Goal: Task Accomplishment & Management: Manage account settings

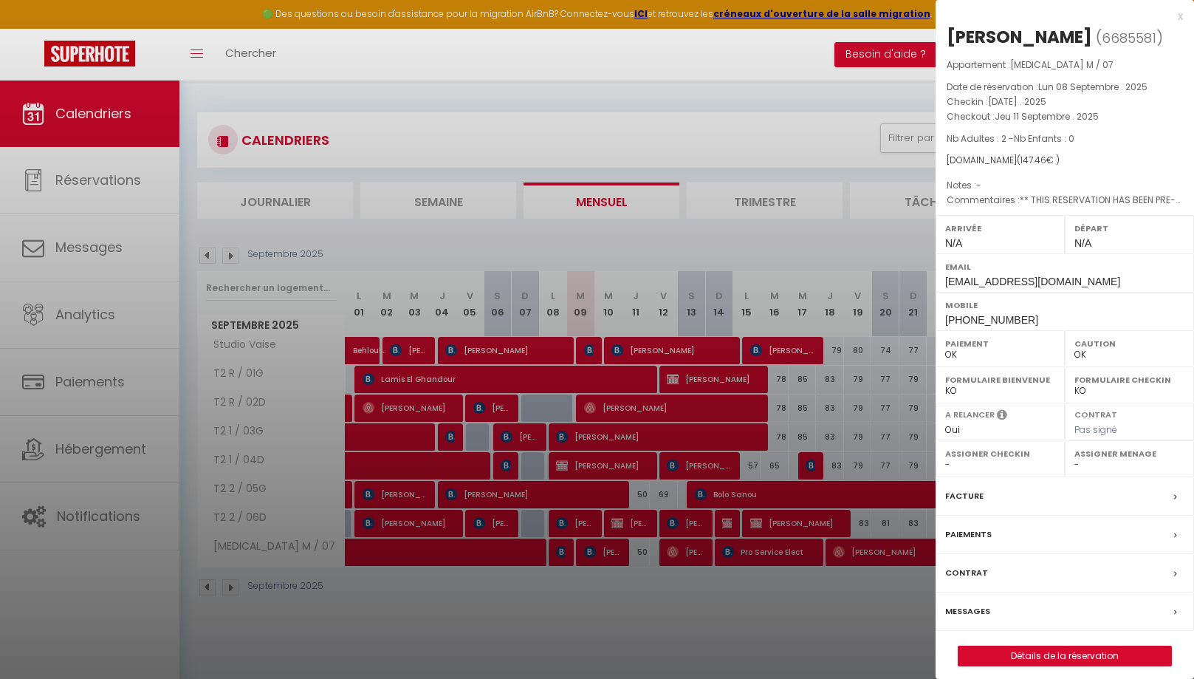
select select "0"
click at [1180, 15] on div "x" at bounding box center [1059, 16] width 247 height 18
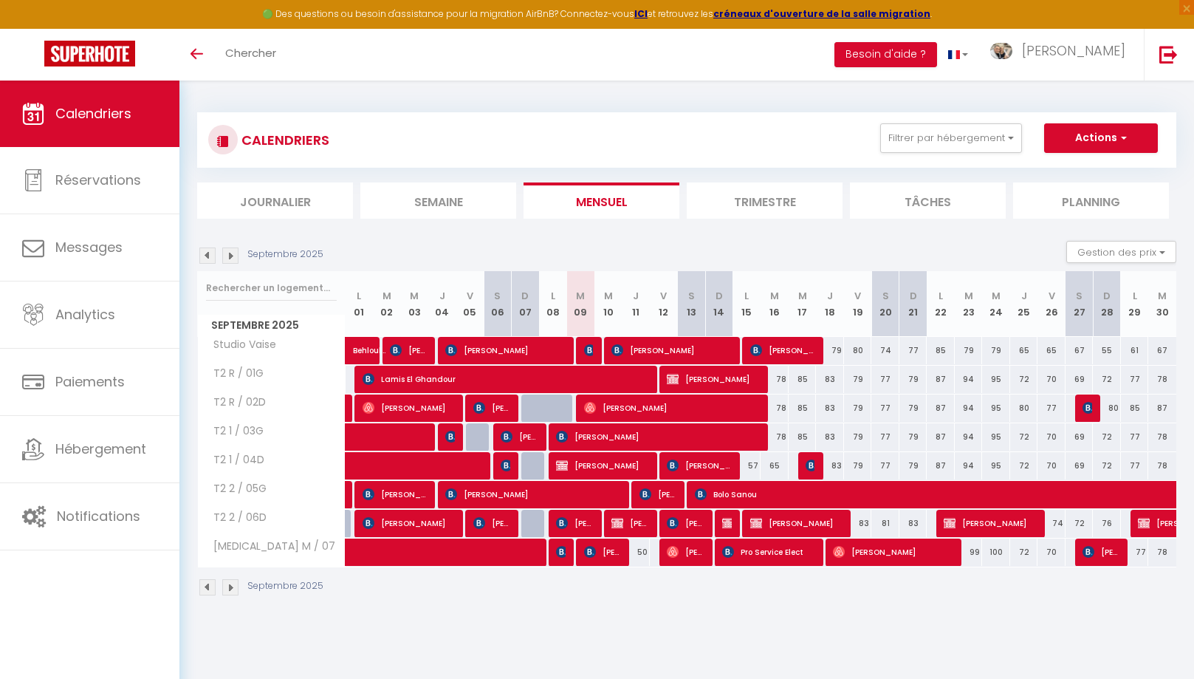
select select
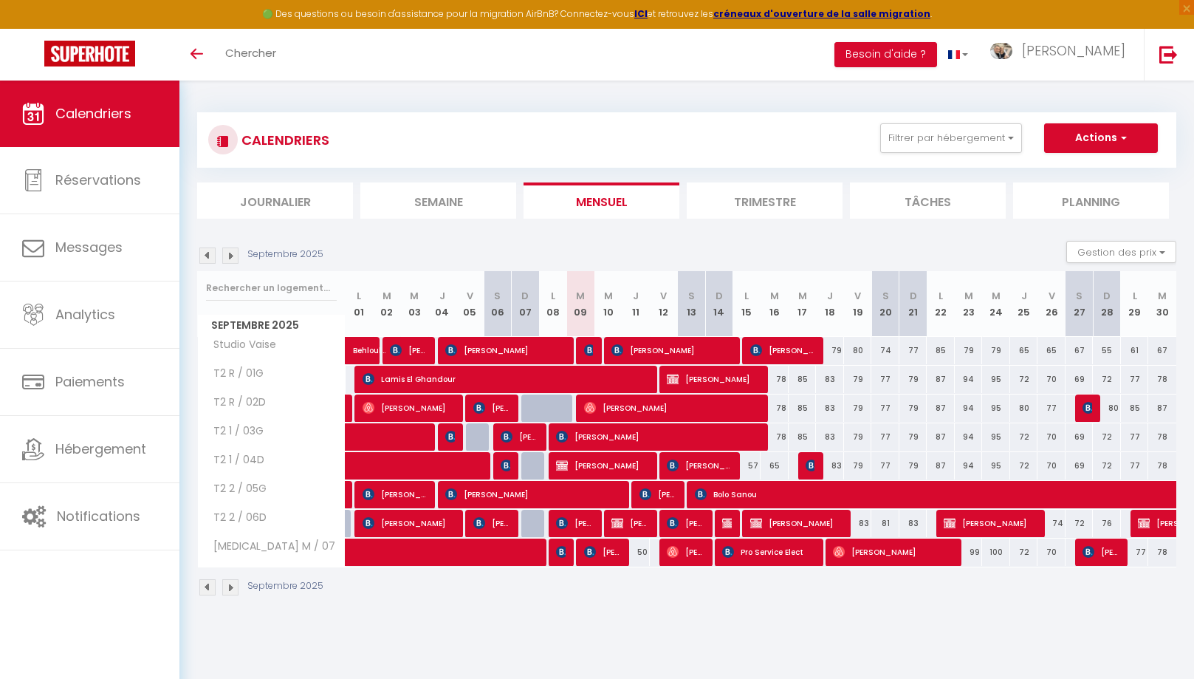
click at [655, 496] on span "Melvil Paolini" at bounding box center [659, 494] width 38 height 28
select select "OK"
select select "0"
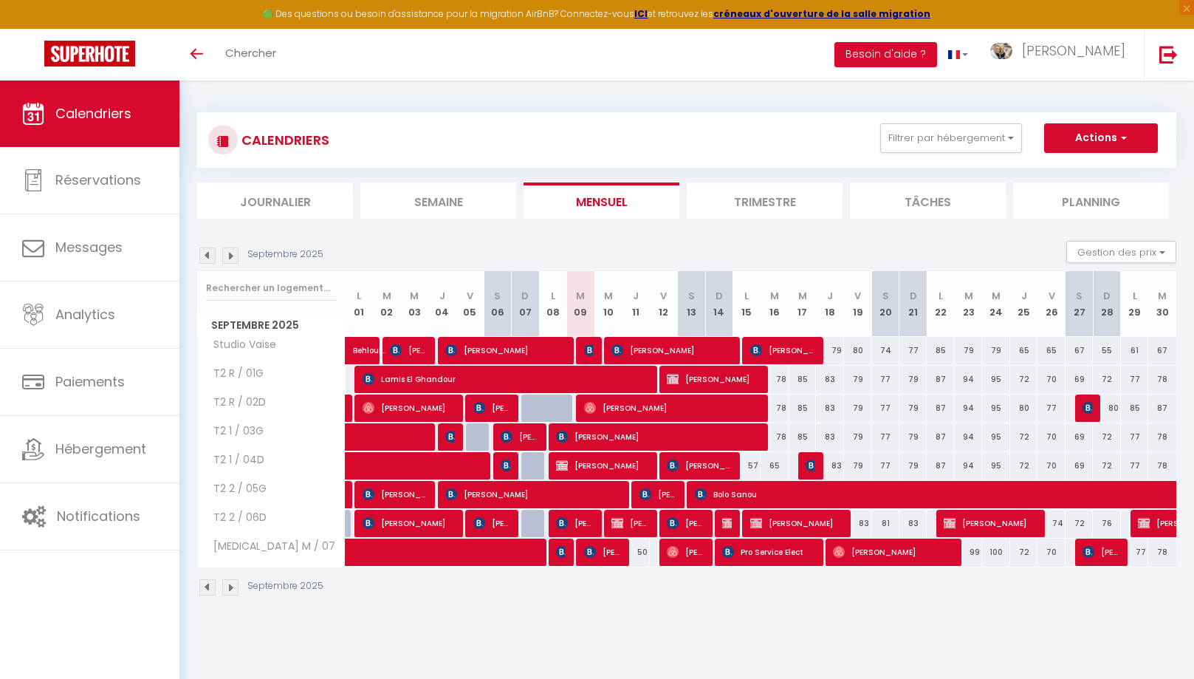
select select "1"
select select
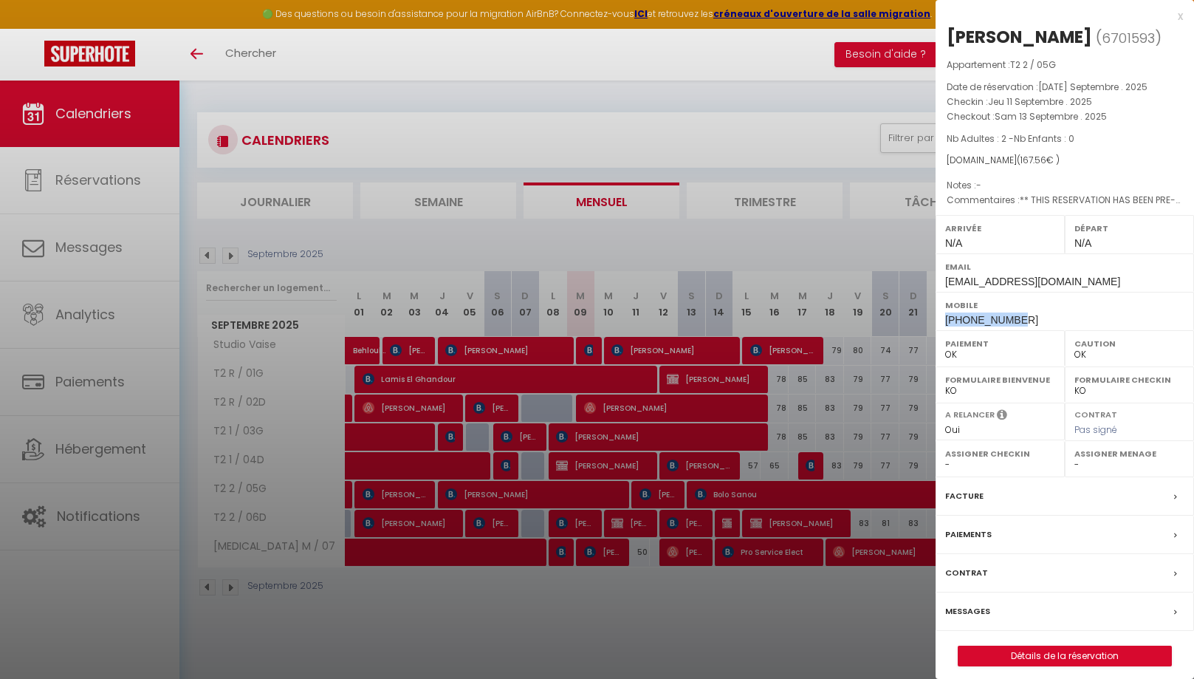
drag, startPoint x: 1023, startPoint y: 317, endPoint x: 947, endPoint y: 319, distance: 76.1
click at [945, 319] on div "Mobile +41798740601" at bounding box center [1065, 311] width 259 height 38
copy span "+41798740601"
click at [1179, 18] on div "x" at bounding box center [1059, 16] width 247 height 18
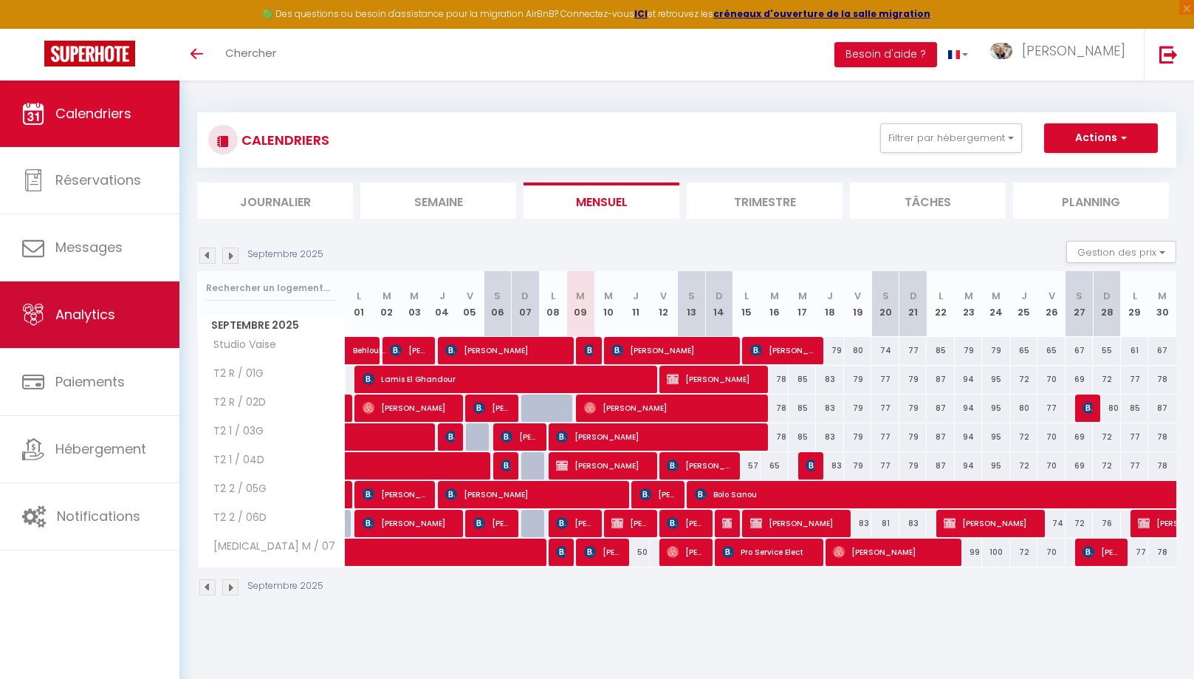
click at [95, 312] on span "Analytics" at bounding box center [85, 314] width 60 height 18
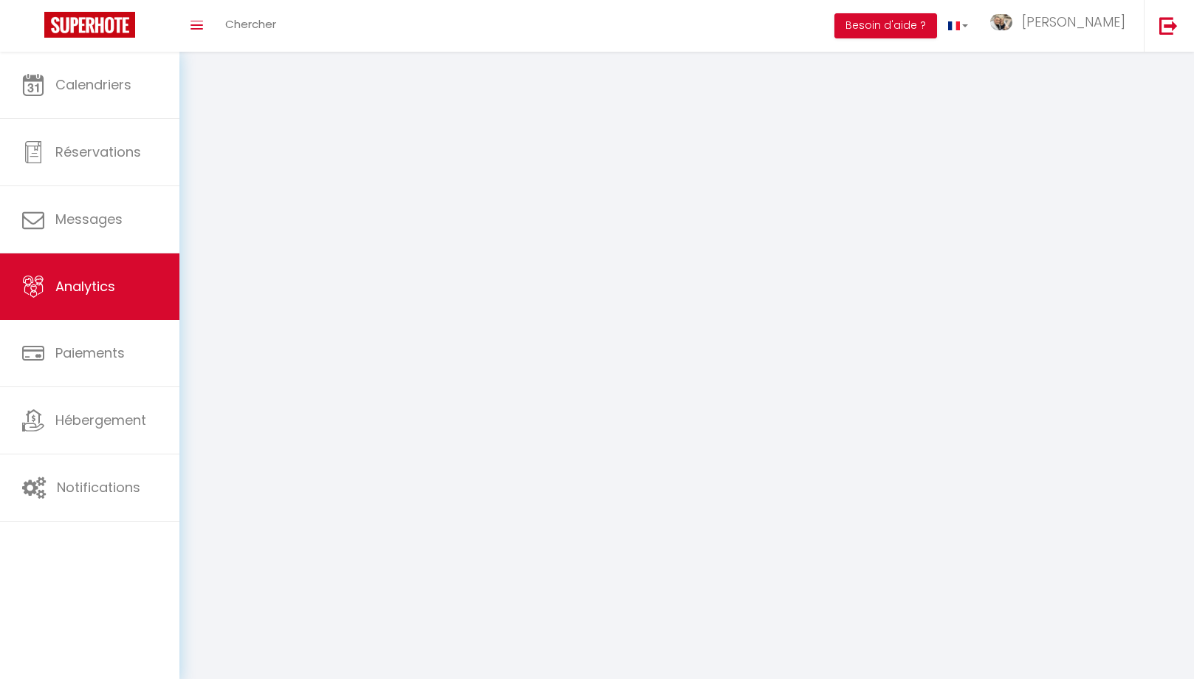
select select "2025"
select select "9"
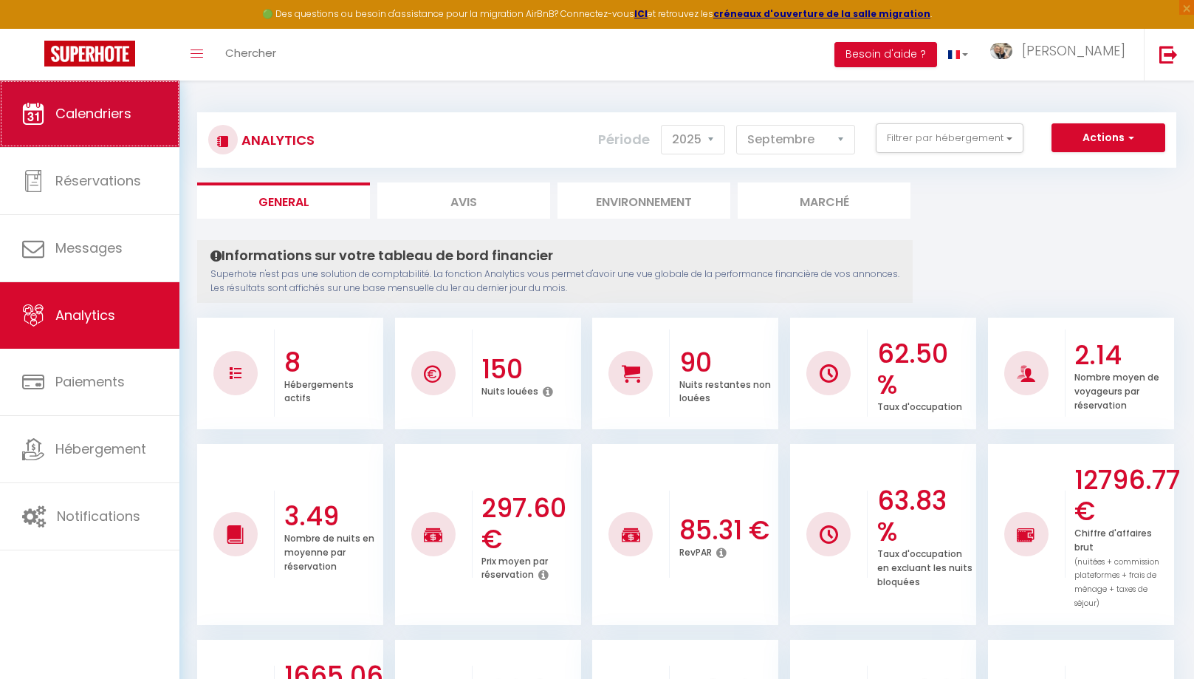
click at [109, 128] on link "Calendriers" at bounding box center [89, 114] width 179 height 66
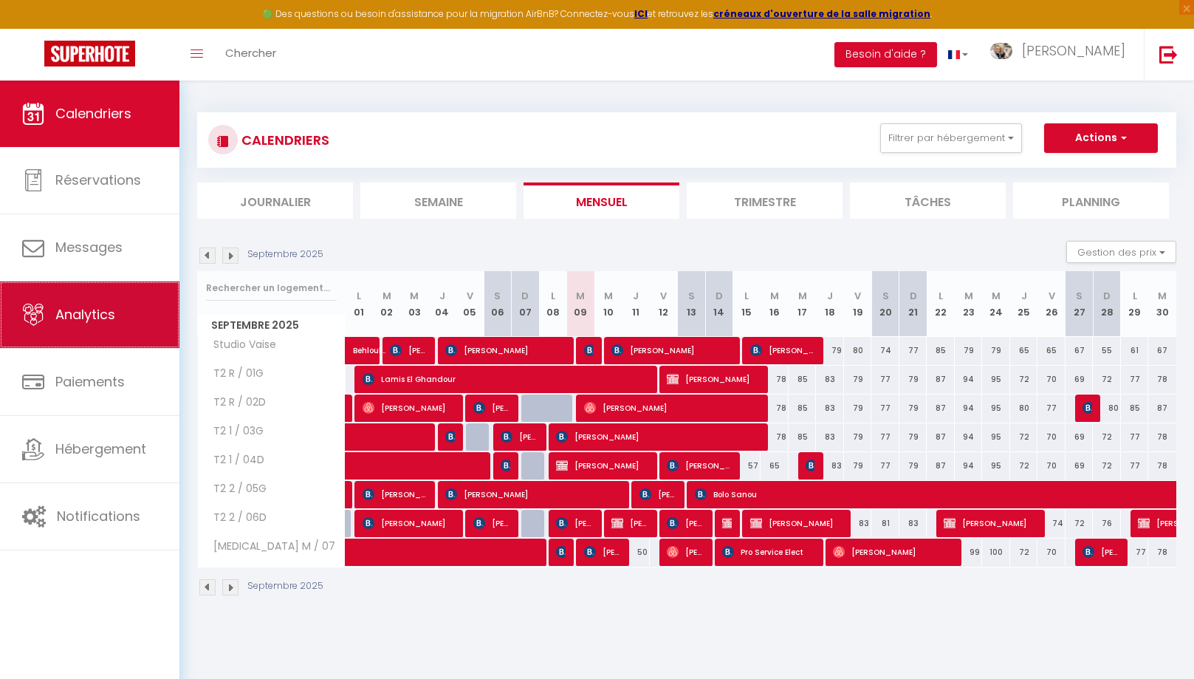
click at [111, 308] on span "Analytics" at bounding box center [85, 314] width 60 height 18
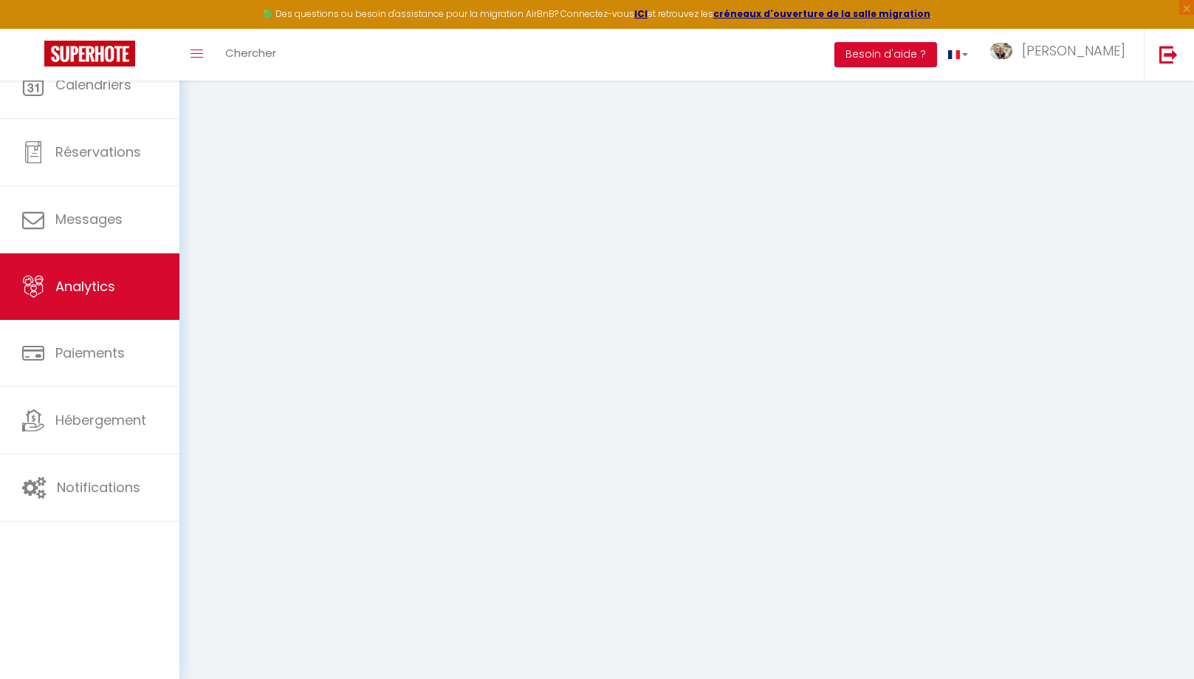
select select "2025"
select select "9"
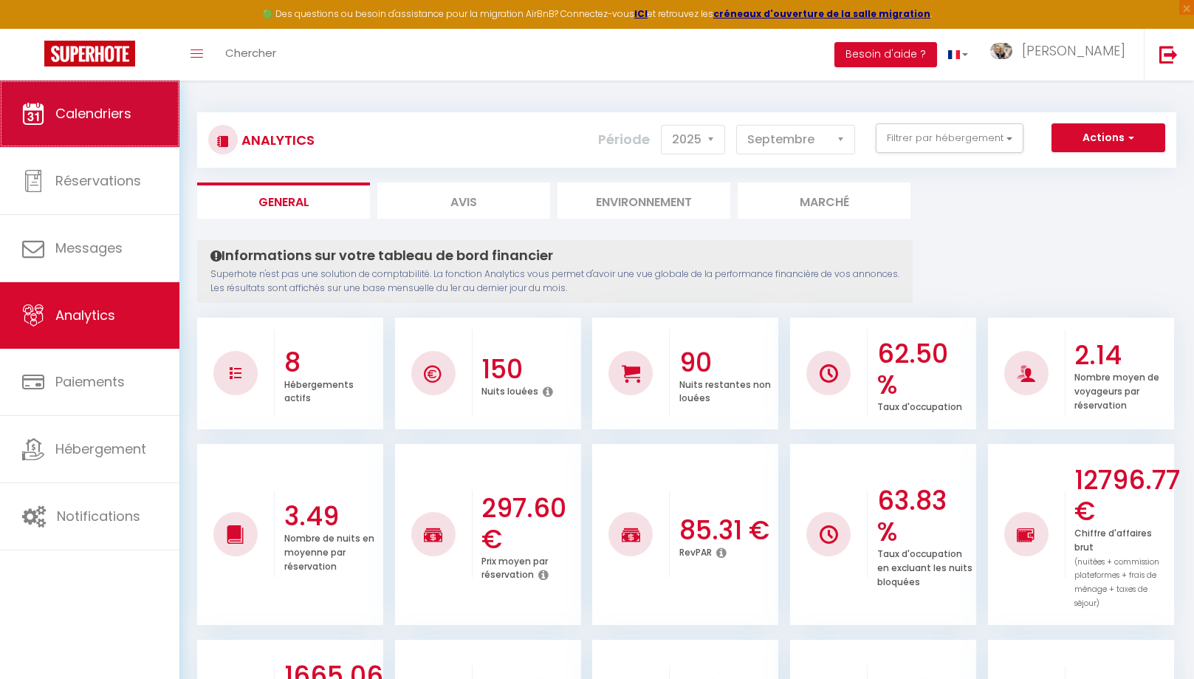
click at [95, 126] on link "Calendriers" at bounding box center [89, 114] width 179 height 66
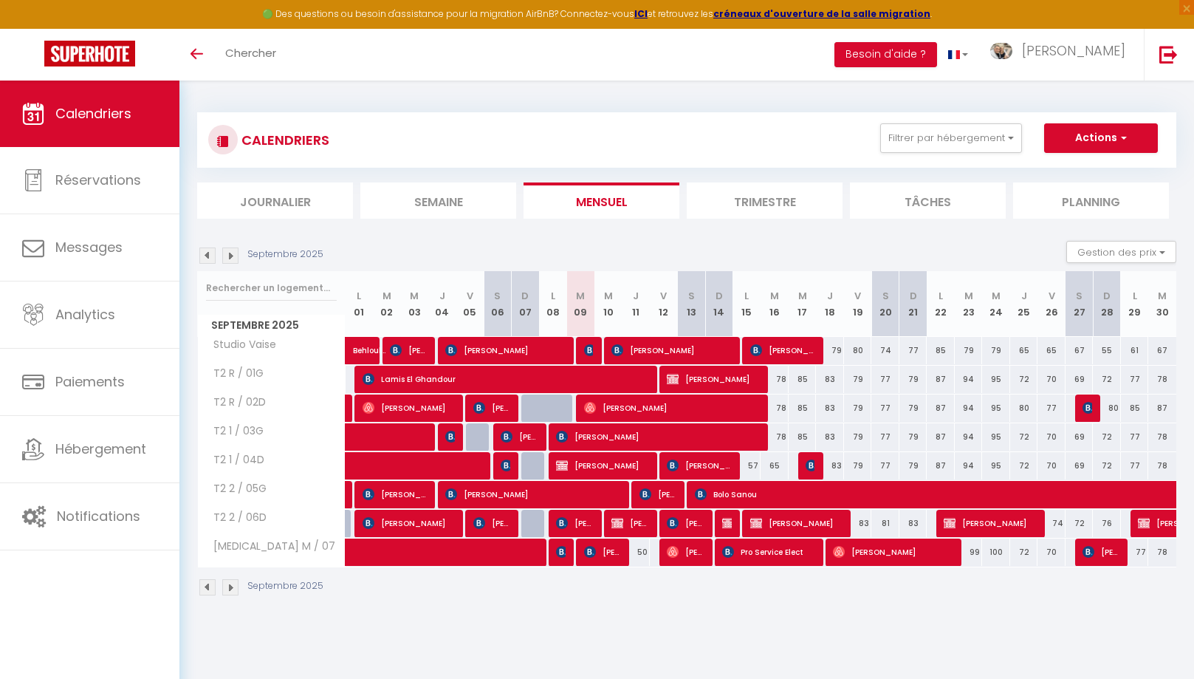
click at [659, 493] on span "Melvil Paolini" at bounding box center [659, 494] width 38 height 28
select select "OK"
select select "0"
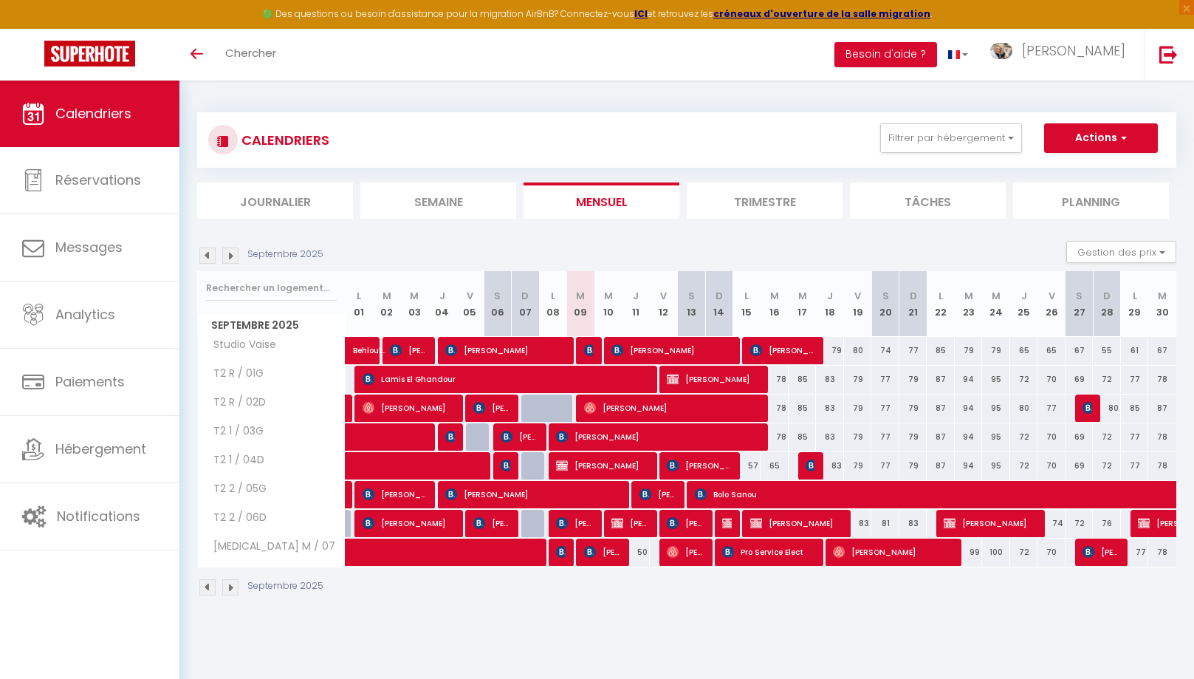
select select "1"
select select
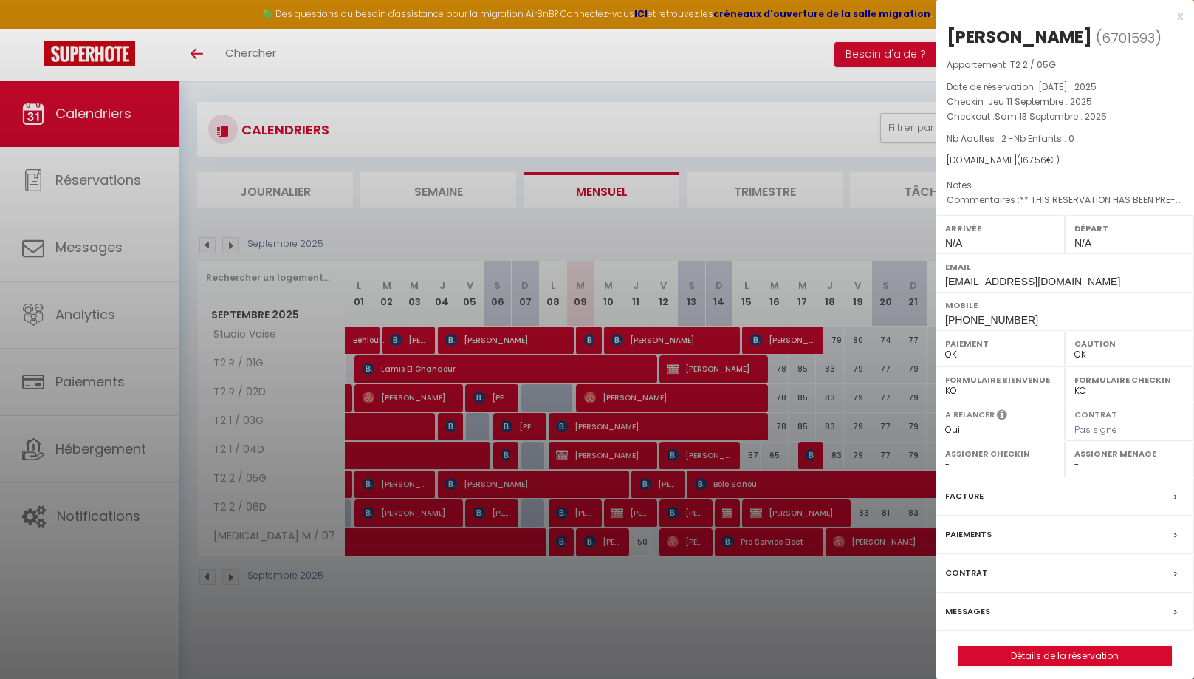
scroll to position [11, 0]
click at [1183, 17] on div "x" at bounding box center [1059, 16] width 247 height 18
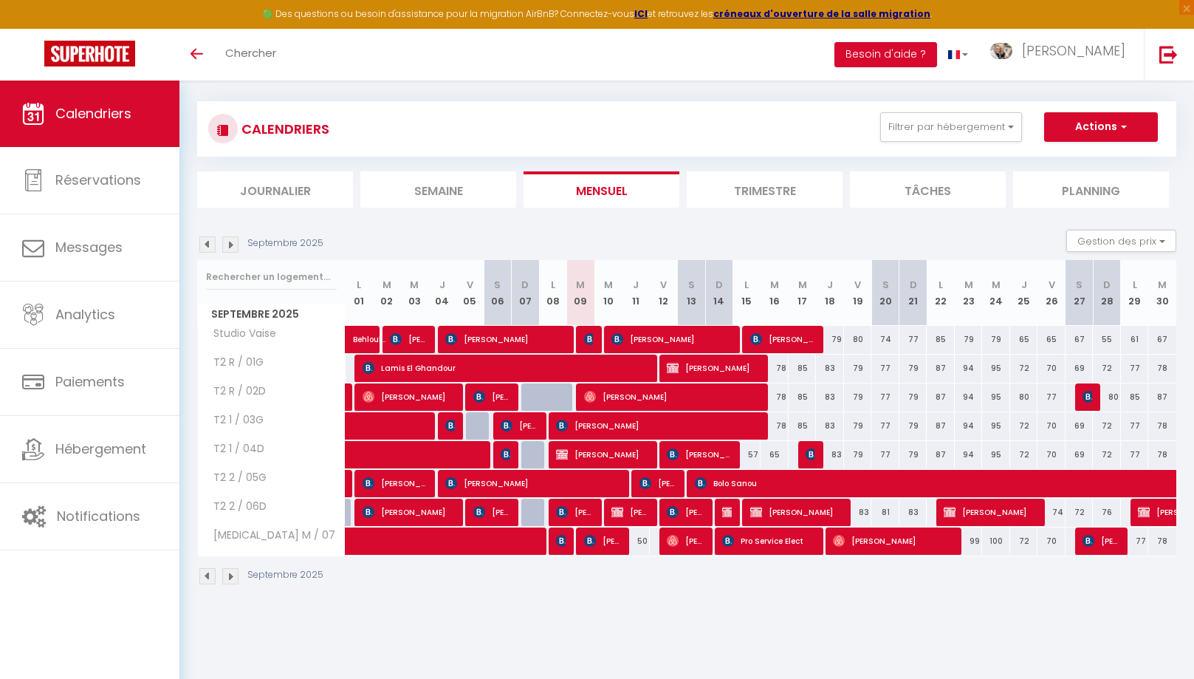
click at [230, 245] on img at bounding box center [230, 244] width 16 height 16
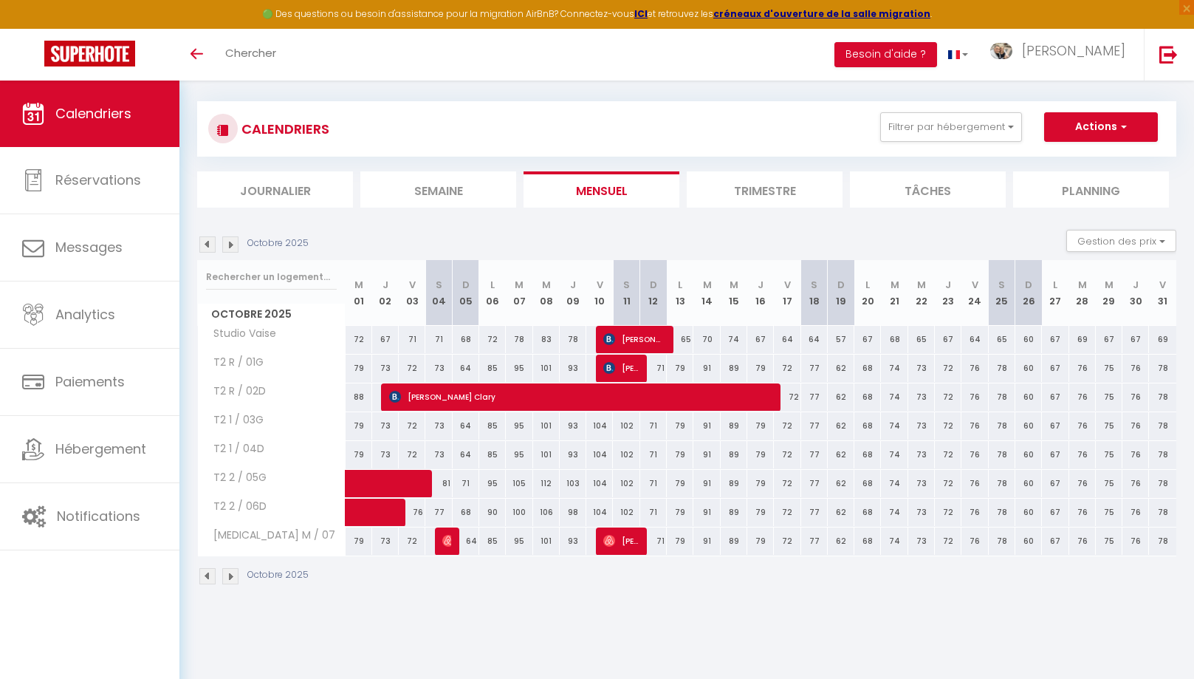
click at [230, 245] on img at bounding box center [230, 244] width 16 height 16
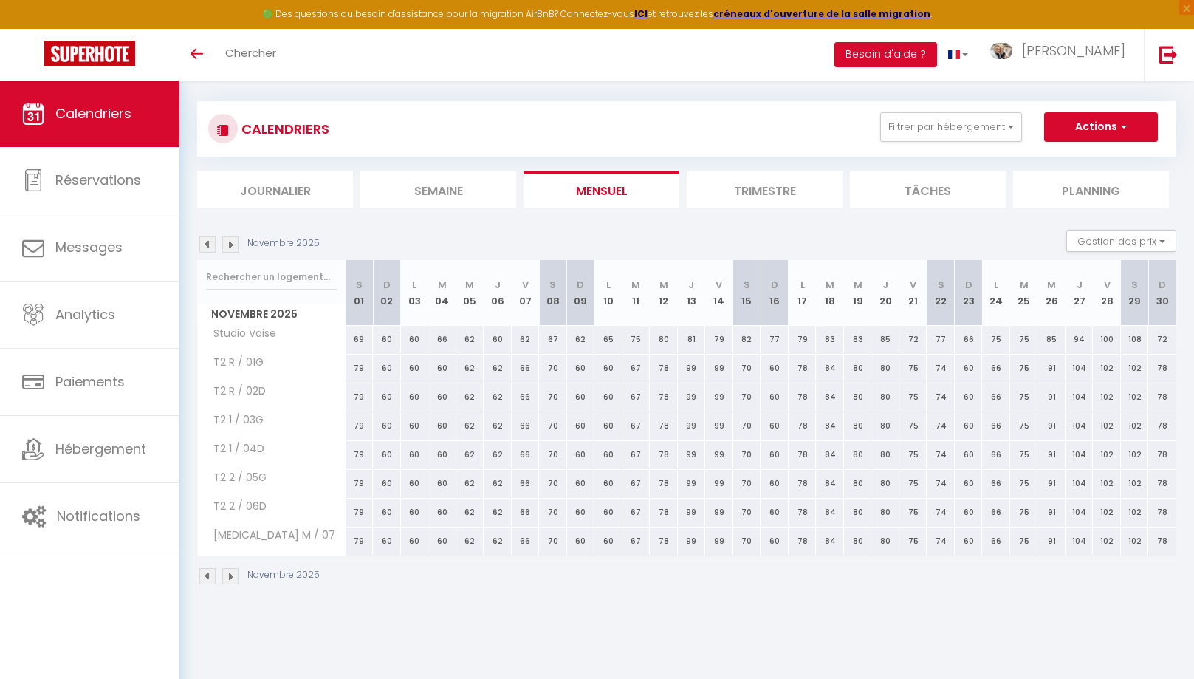
scroll to position [14, 0]
click at [230, 245] on img at bounding box center [230, 241] width 16 height 16
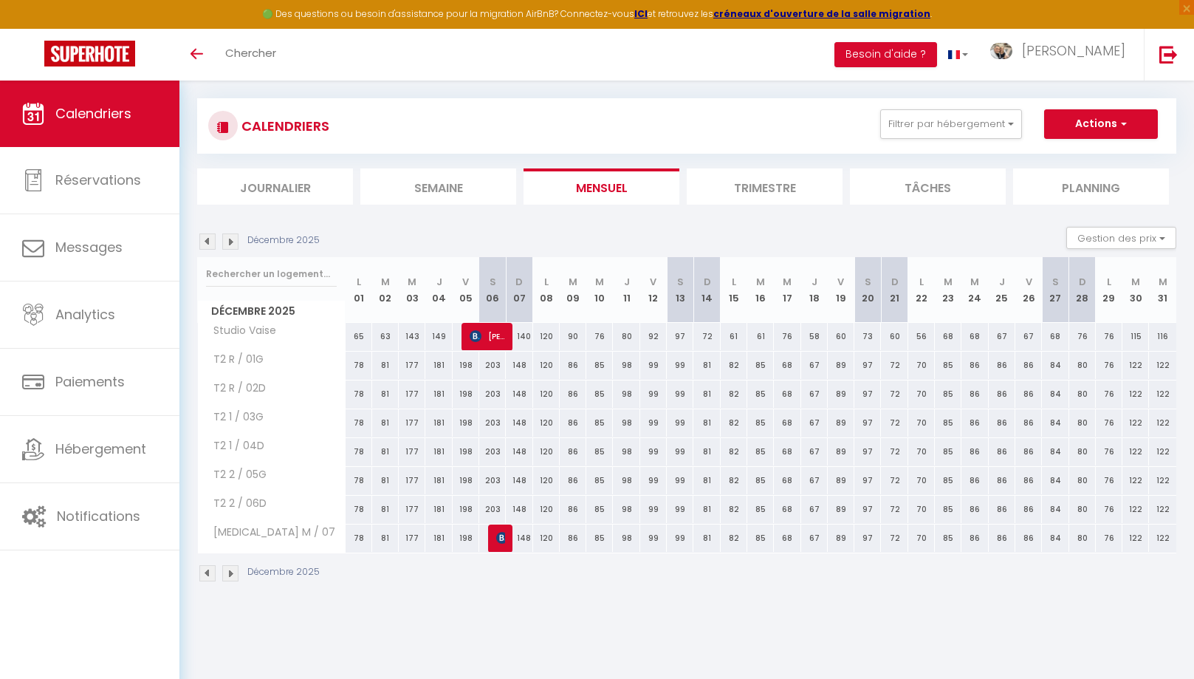
click at [231, 247] on img at bounding box center [230, 241] width 16 height 16
